Goal: Task Accomplishment & Management: Complete application form

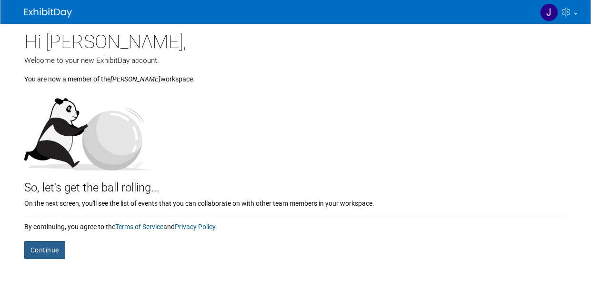
click at [56, 254] on button "Continue" at bounding box center [44, 250] width 41 height 18
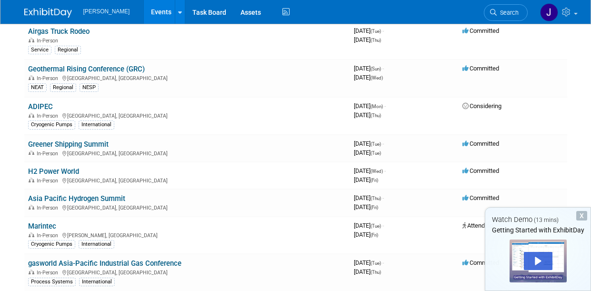
scroll to position [431, 0]
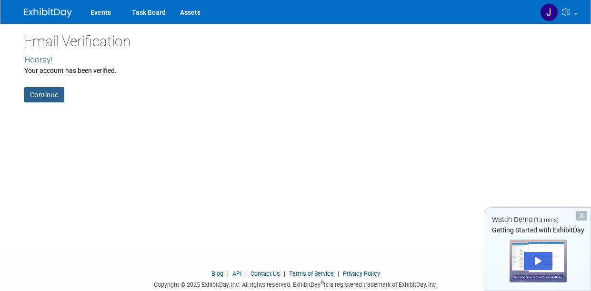
click at [41, 96] on link "Continue" at bounding box center [44, 94] width 40 height 15
